Goal: Navigation & Orientation: Find specific page/section

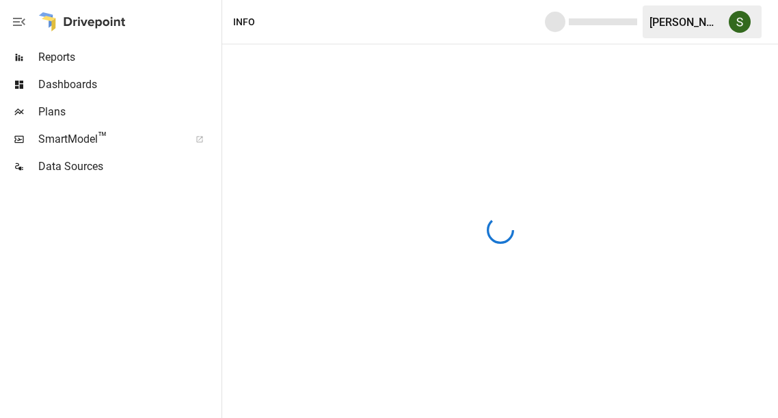
click at [462, 207] on div at bounding box center [500, 231] width 556 height 374
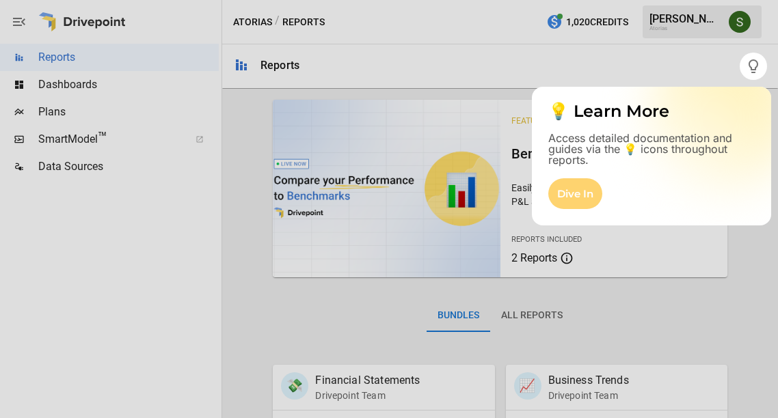
click at [581, 187] on div "Dive In" at bounding box center [575, 193] width 54 height 31
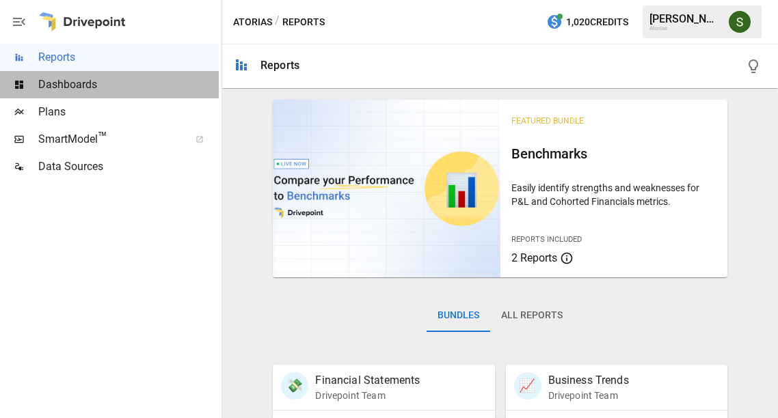
click at [72, 82] on span "Dashboards" at bounding box center [128, 85] width 181 height 16
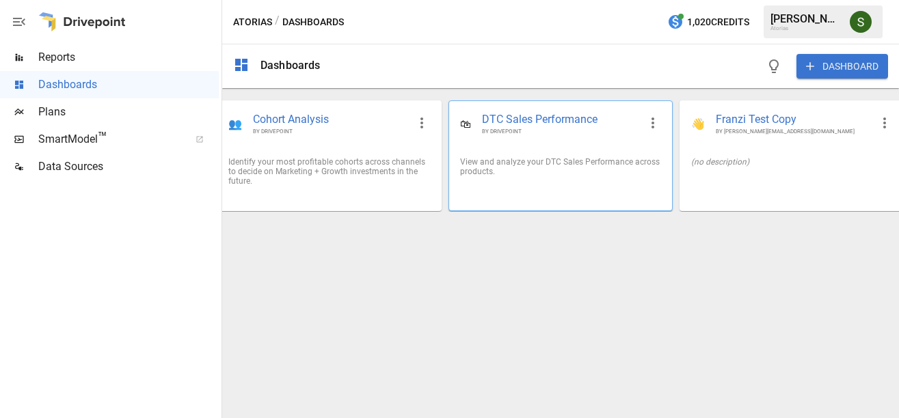
click at [531, 122] on span "DTC Sales Performance" at bounding box center [560, 120] width 157 height 16
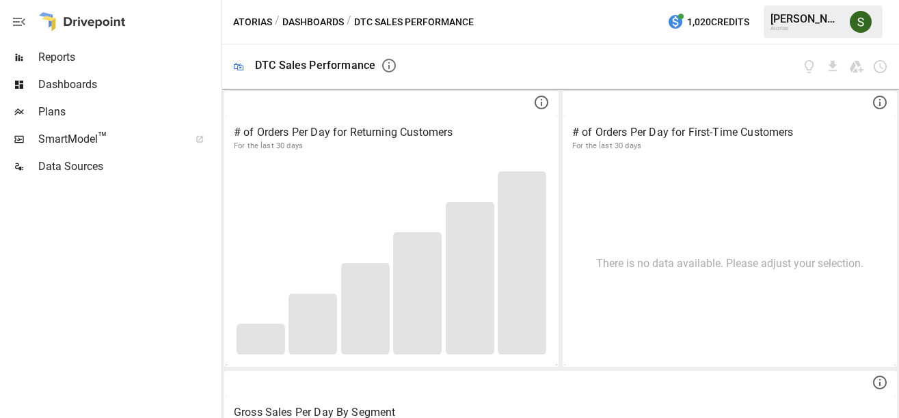
click at [308, 26] on button "Dashboards" at bounding box center [313, 22] width 62 height 17
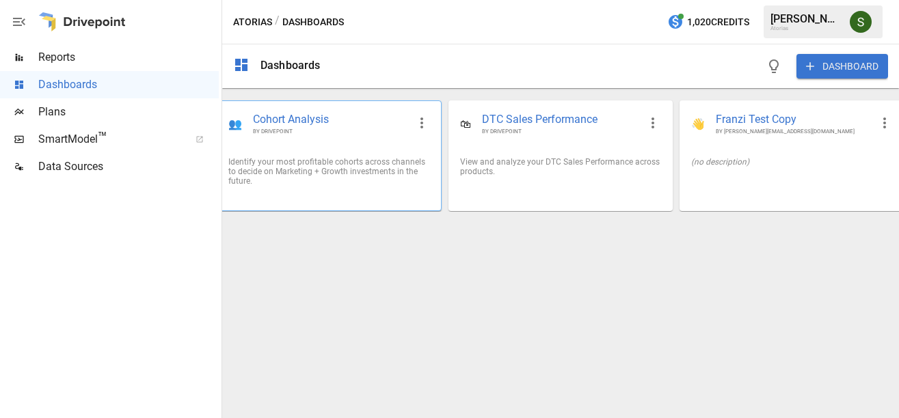
click at [309, 118] on span "Cohort Analysis" at bounding box center [330, 120] width 155 height 16
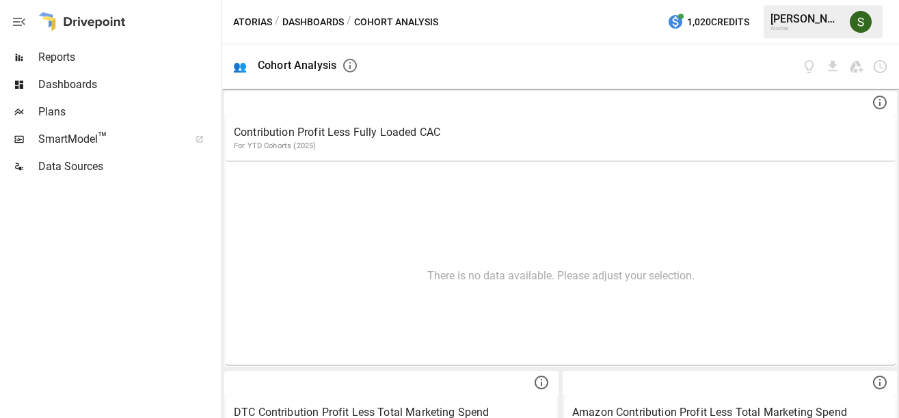
click at [316, 30] on button "Dashboards" at bounding box center [313, 22] width 62 height 17
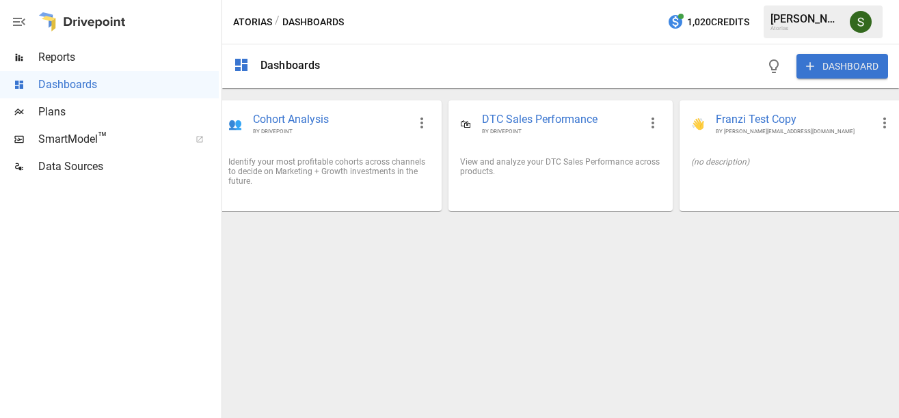
click at [113, 105] on span "Plans" at bounding box center [128, 112] width 181 height 16
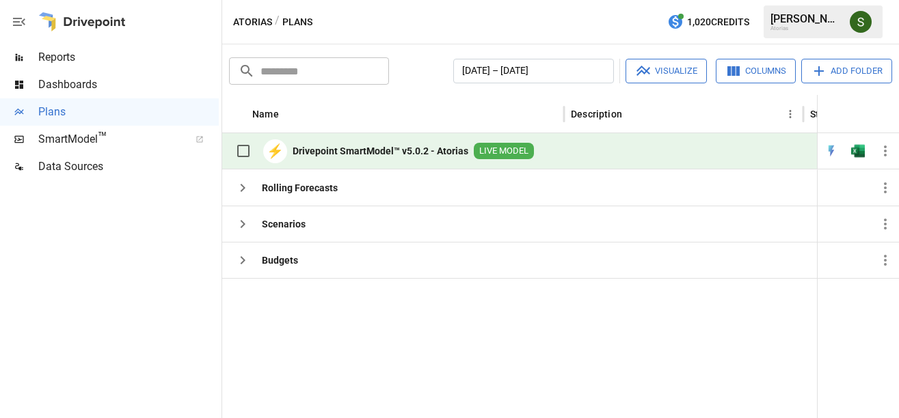
click at [405, 139] on div "⚡ Drivepoint SmartModel™ v5.0.2 - Atorias LIVE MODEL" at bounding box center [381, 151] width 305 height 29
click at [427, 150] on b "Drivepoint SmartModel™ v5.0.2 - Atorias" at bounding box center [381, 151] width 176 height 14
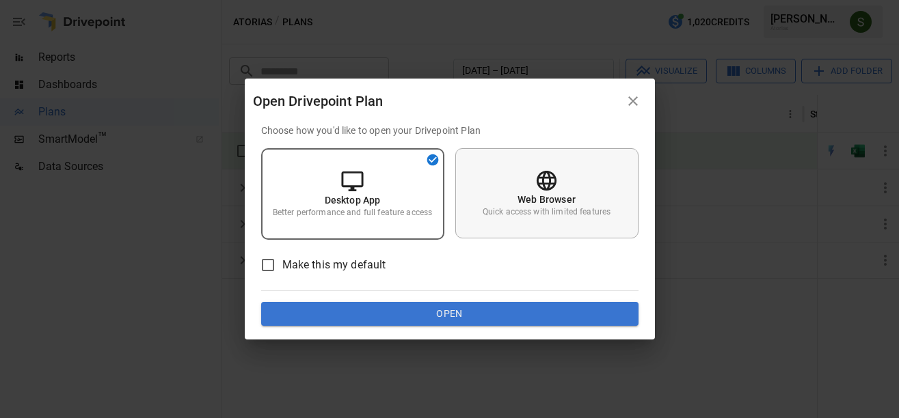
click at [520, 212] on p "Quick access with limited features" at bounding box center [547, 213] width 128 height 12
click at [390, 211] on p "Better performance and full feature access" at bounding box center [352, 213] width 159 height 12
click at [495, 205] on div "Web Browser Quick access with limited features" at bounding box center [546, 193] width 183 height 90
click at [390, 186] on div "Desktop App Better performance and full feature access" at bounding box center [352, 193] width 183 height 90
click at [554, 176] on icon at bounding box center [547, 180] width 20 height 20
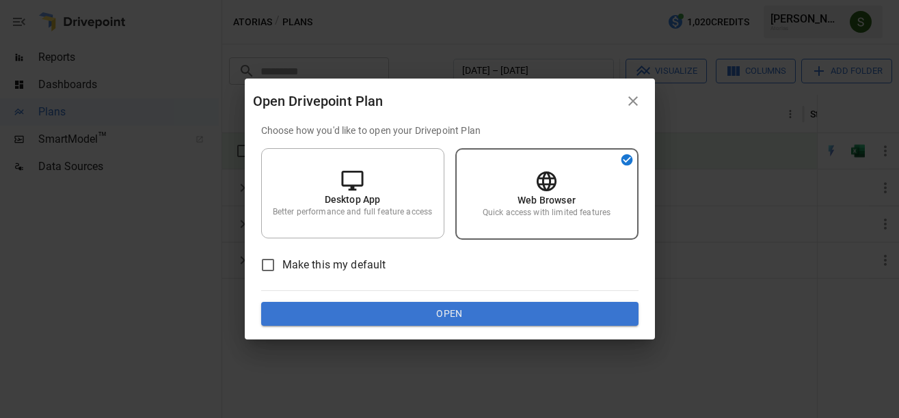
click at [464, 315] on button "Open" at bounding box center [449, 314] width 377 height 25
